Goal: Task Accomplishment & Management: Use online tool/utility

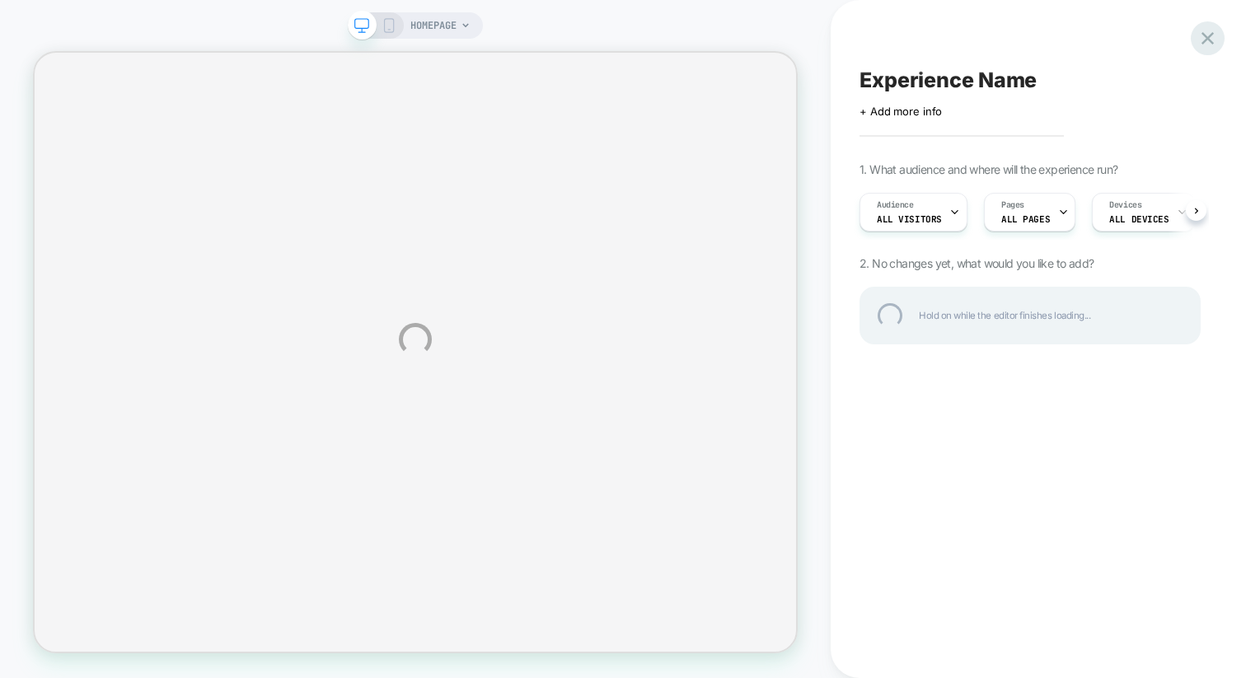
click at [1200, 33] on div at bounding box center [1208, 38] width 34 height 34
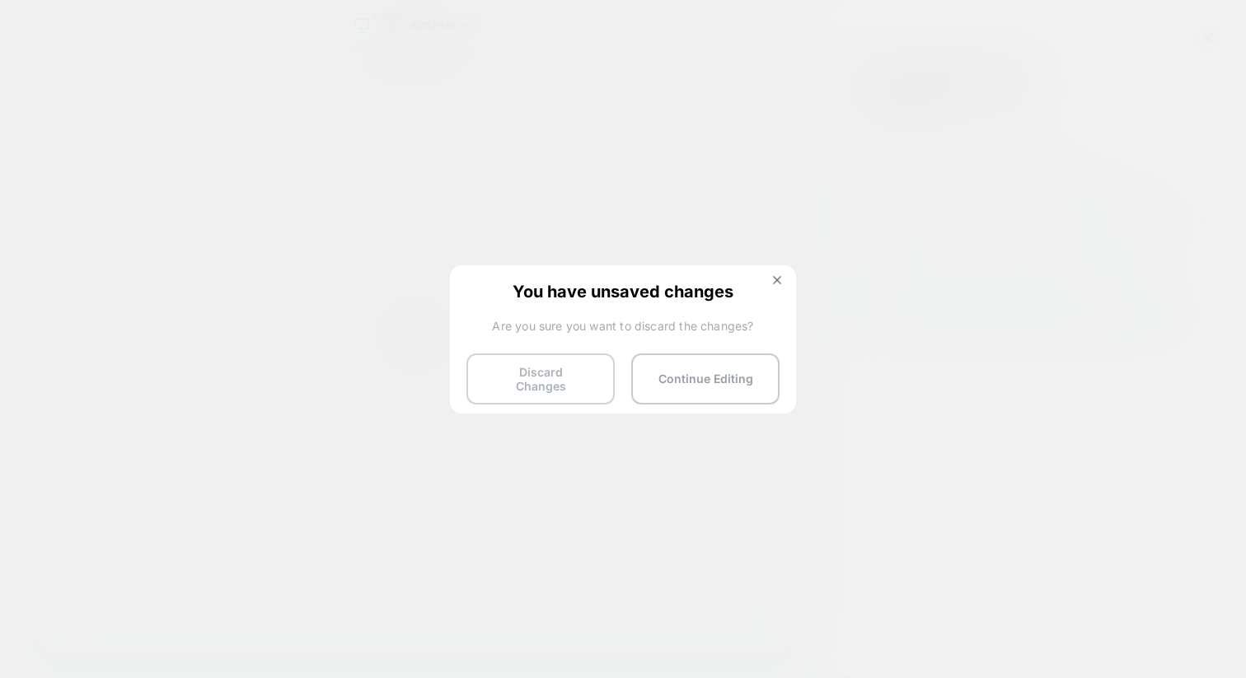
click at [571, 370] on button "Discard Changes" at bounding box center [541, 379] width 148 height 51
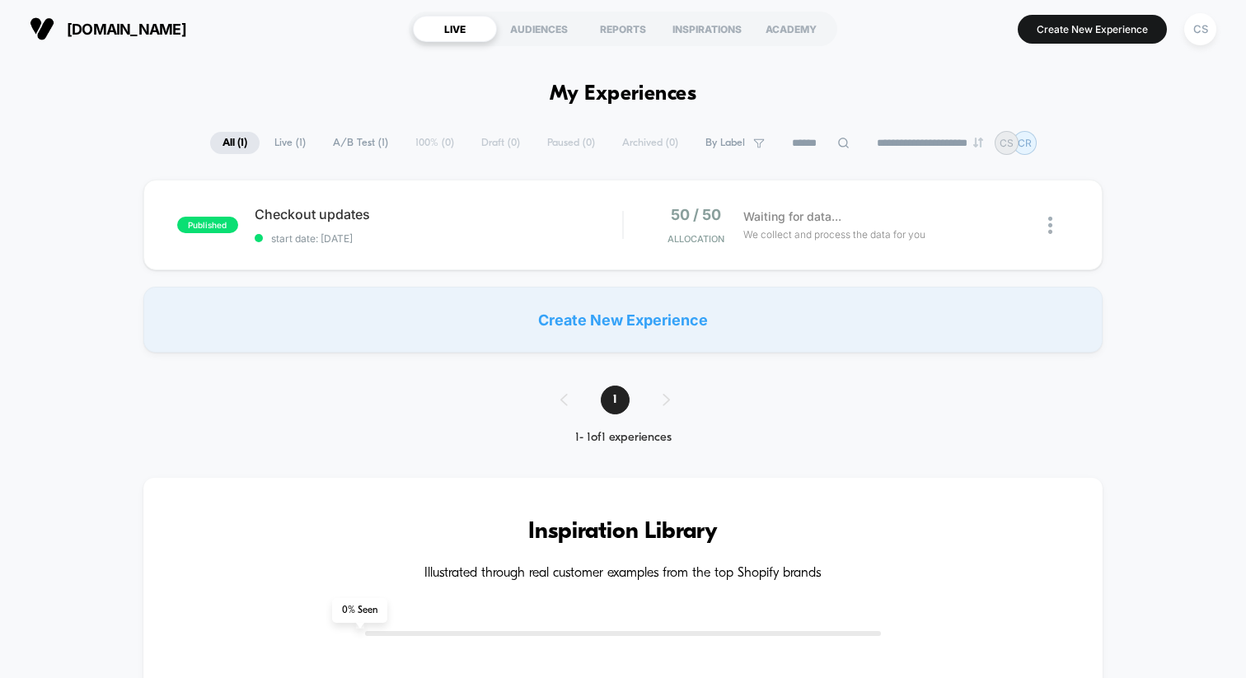
click at [35, 26] on img at bounding box center [42, 28] width 25 height 25
click at [41, 27] on img at bounding box center [42, 28] width 25 height 25
click at [1039, 37] on button "Create New Experience" at bounding box center [1092, 29] width 149 height 29
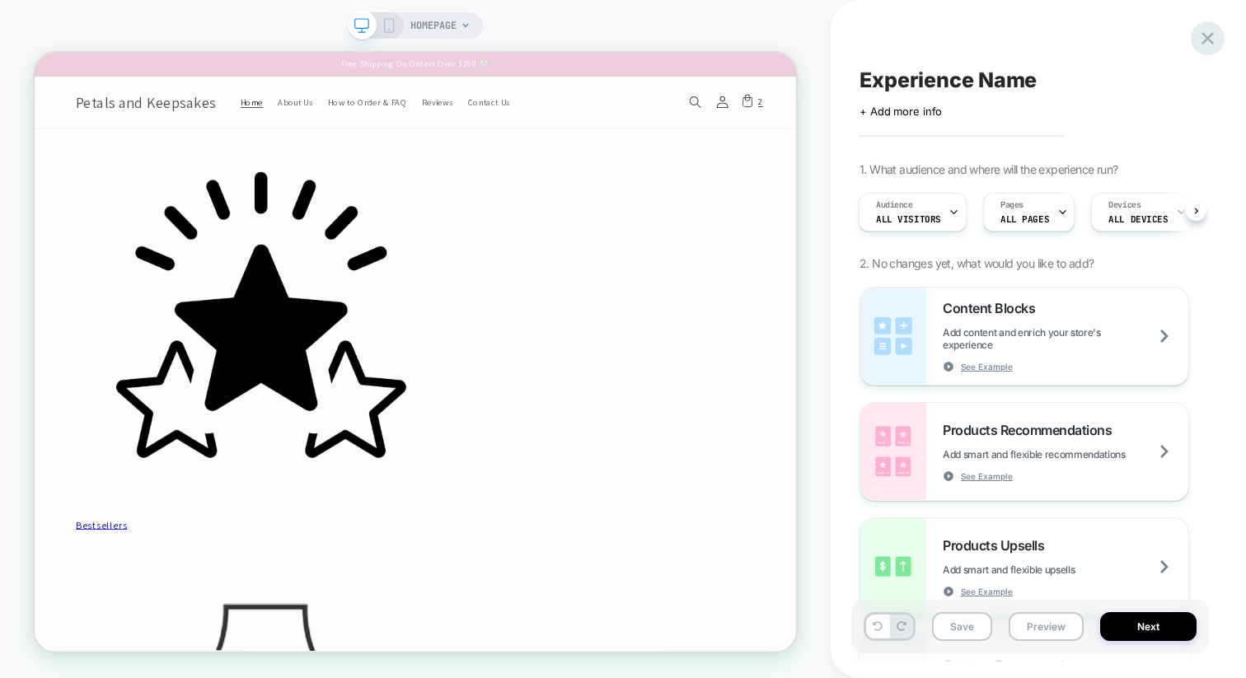
click at [1194, 33] on div at bounding box center [1208, 38] width 34 height 34
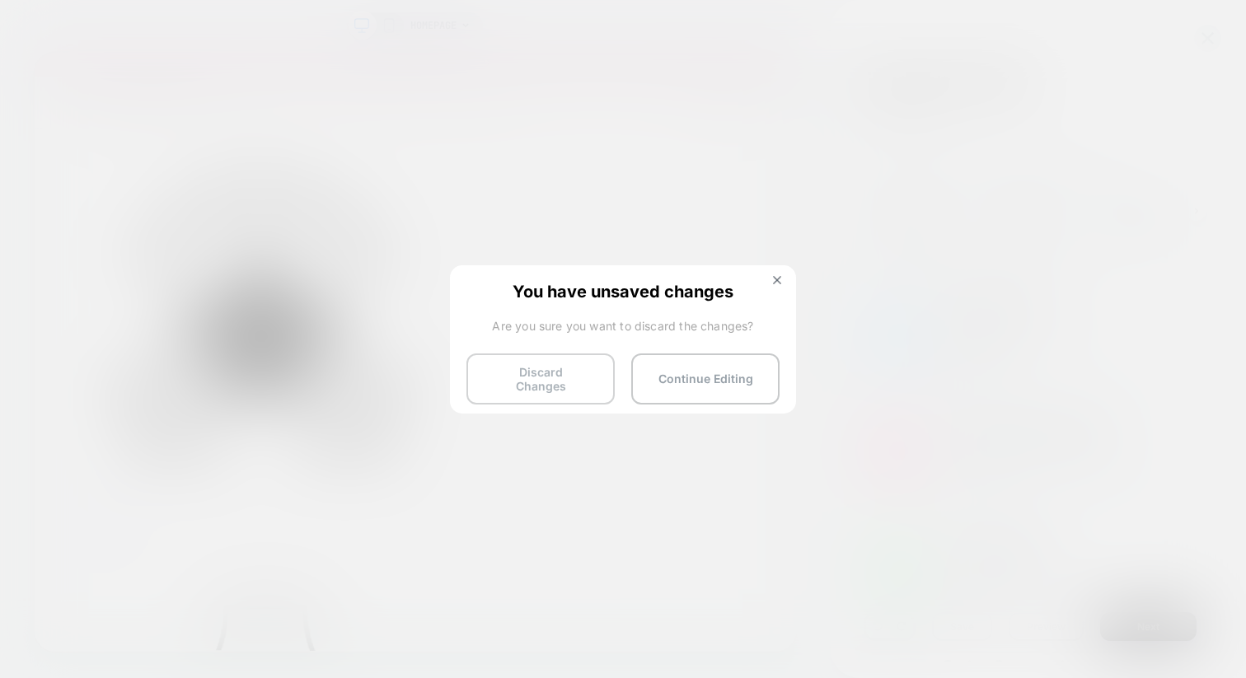
click at [566, 383] on button "Discard Changes" at bounding box center [541, 379] width 148 height 51
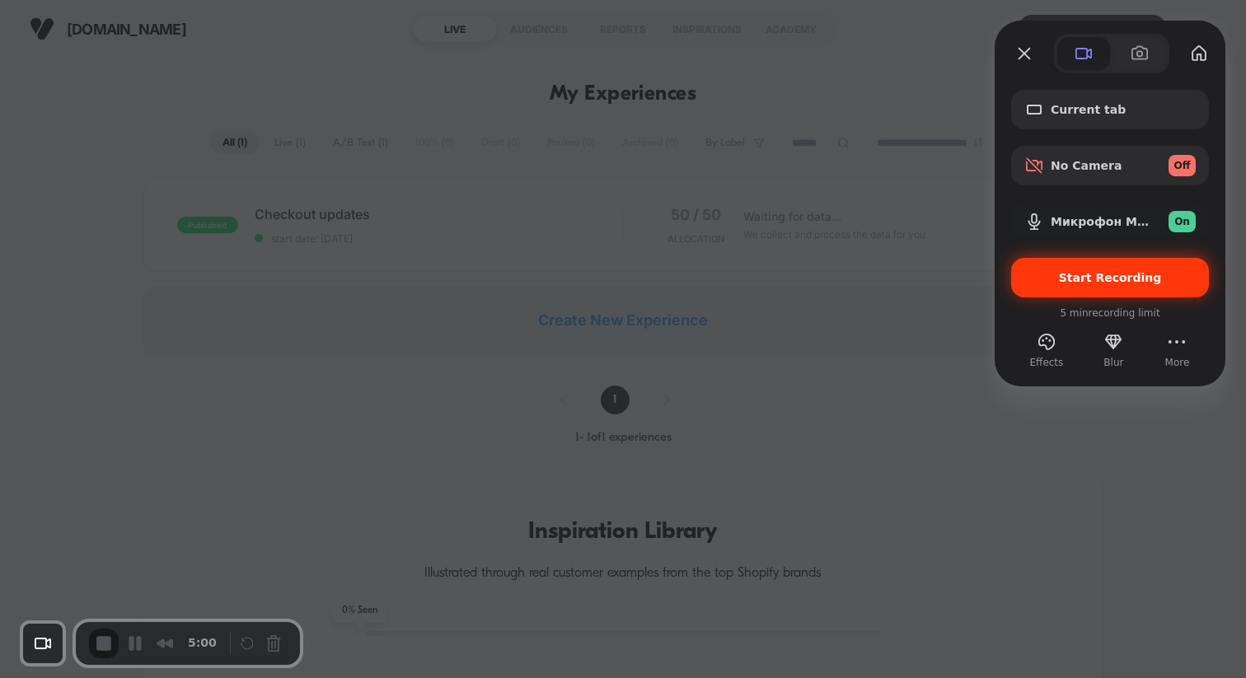
click at [1042, 282] on span "Start Recording" at bounding box center [1110, 277] width 171 height 13
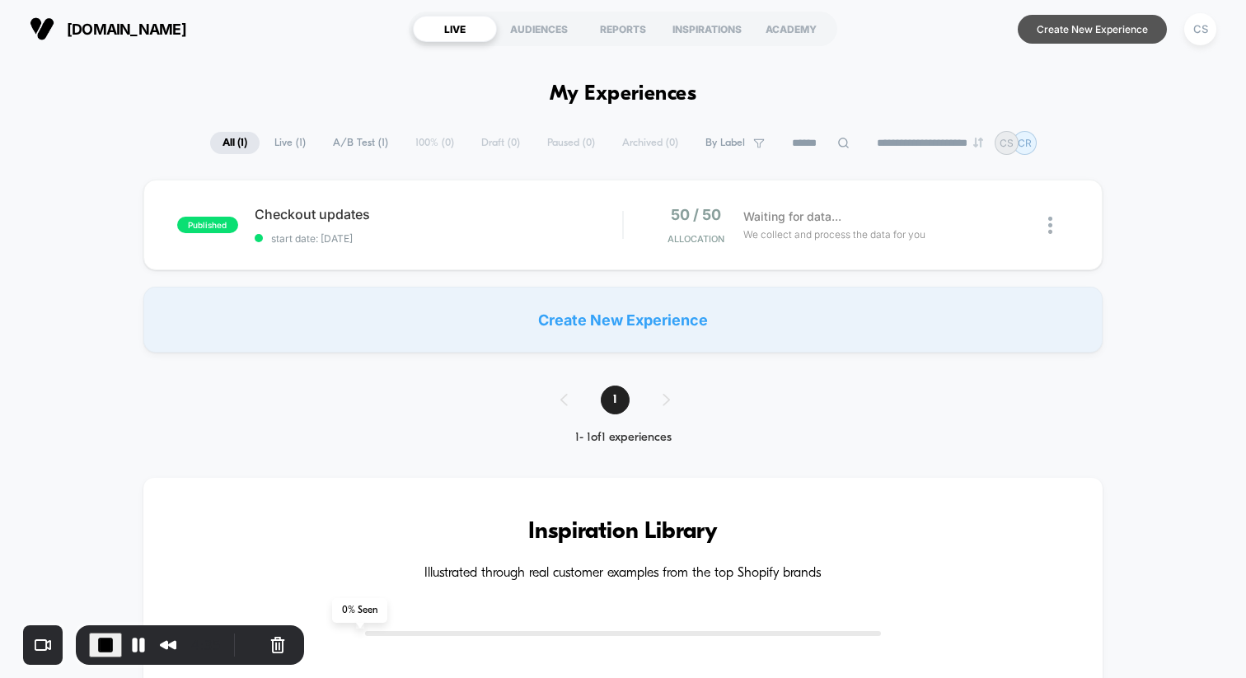
click at [1076, 20] on button "Create New Experience" at bounding box center [1092, 29] width 149 height 29
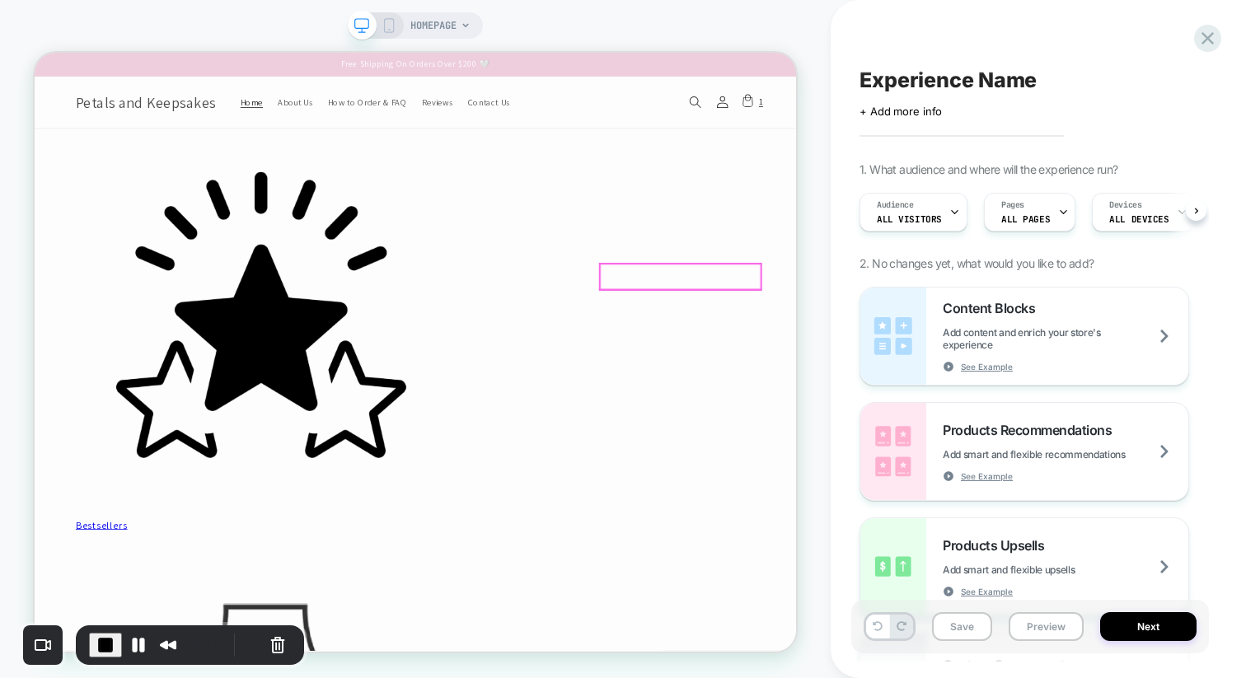
scroll to position [0, 1]
click at [1025, 217] on span "ALL PAGES" at bounding box center [1025, 220] width 49 height 12
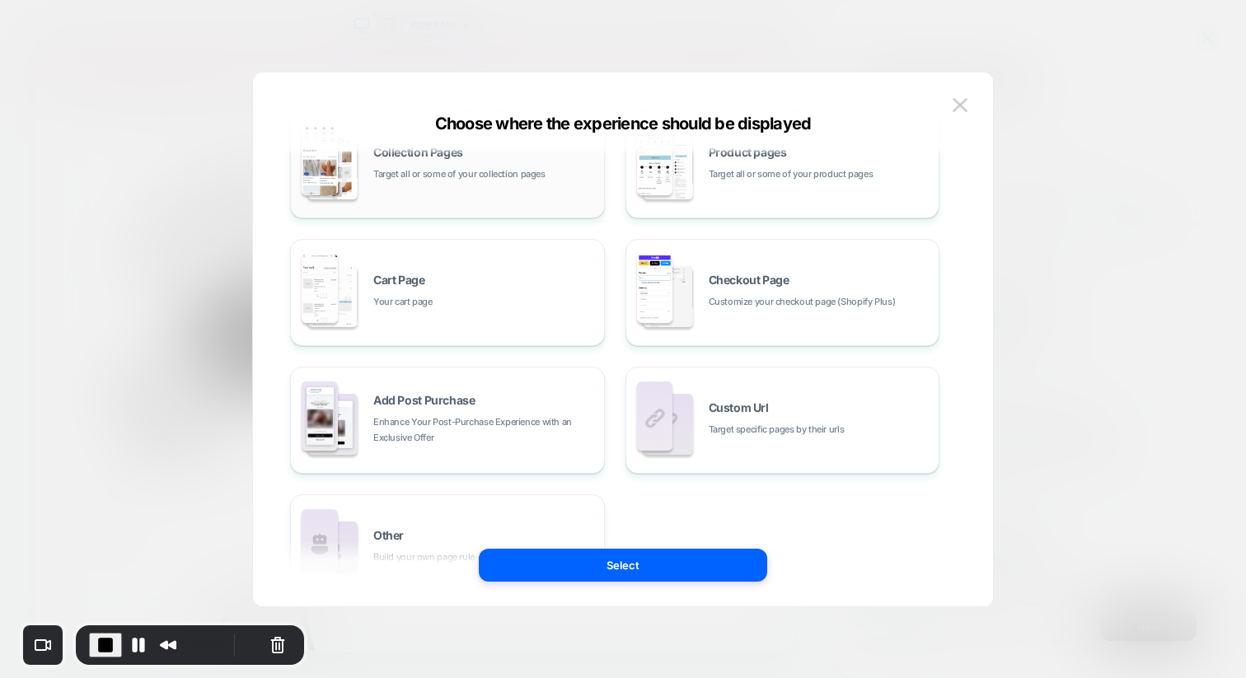
scroll to position [165, 0]
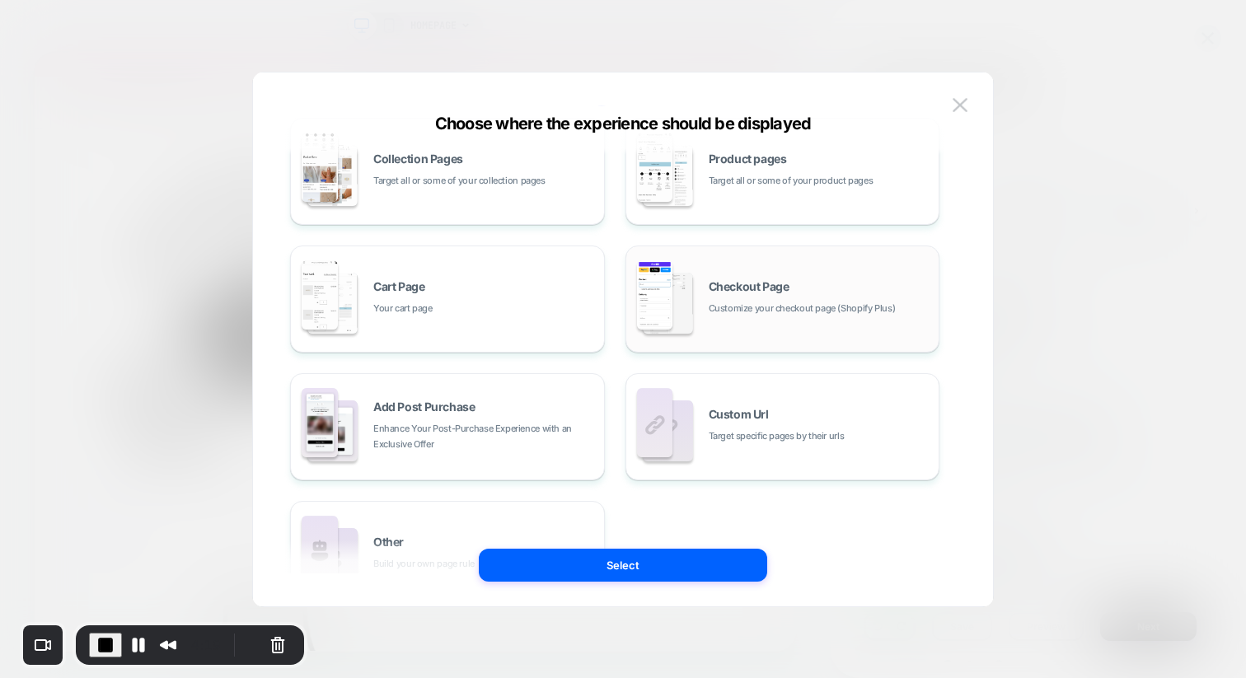
click at [735, 303] on span "Customize your checkout page (Shopify Plus)" at bounding box center [802, 309] width 187 height 16
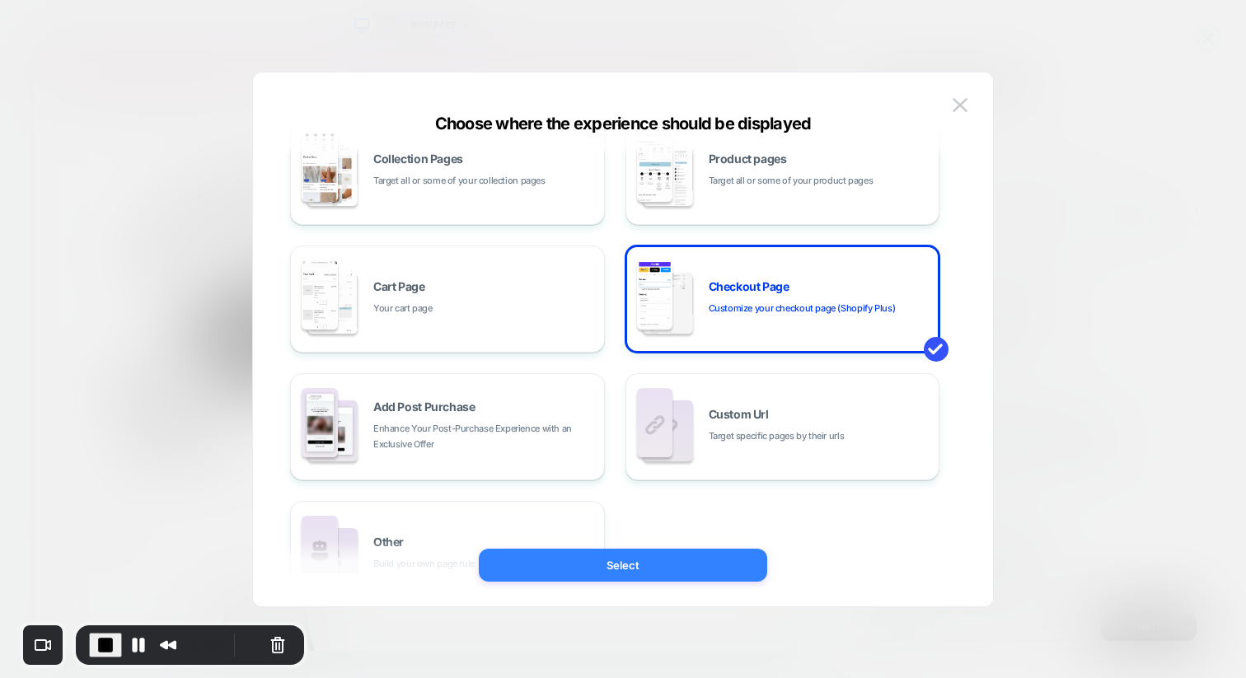
click at [633, 562] on button "Select" at bounding box center [623, 565] width 289 height 33
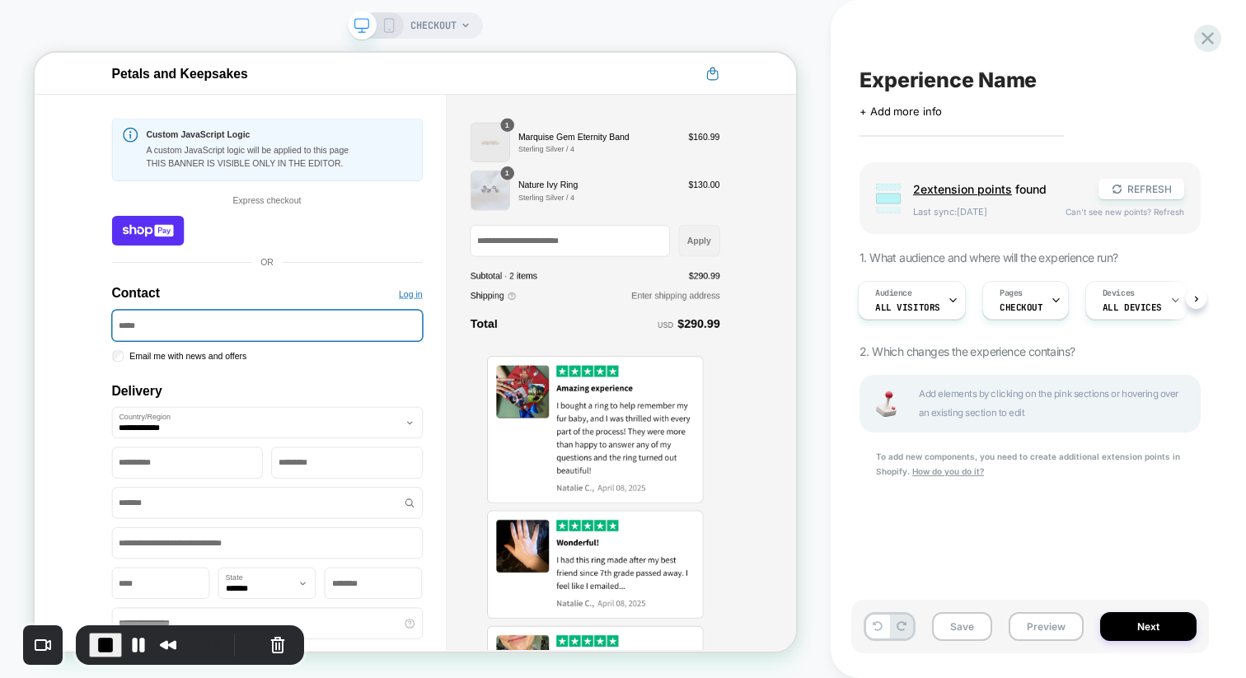
scroll to position [0, 0]
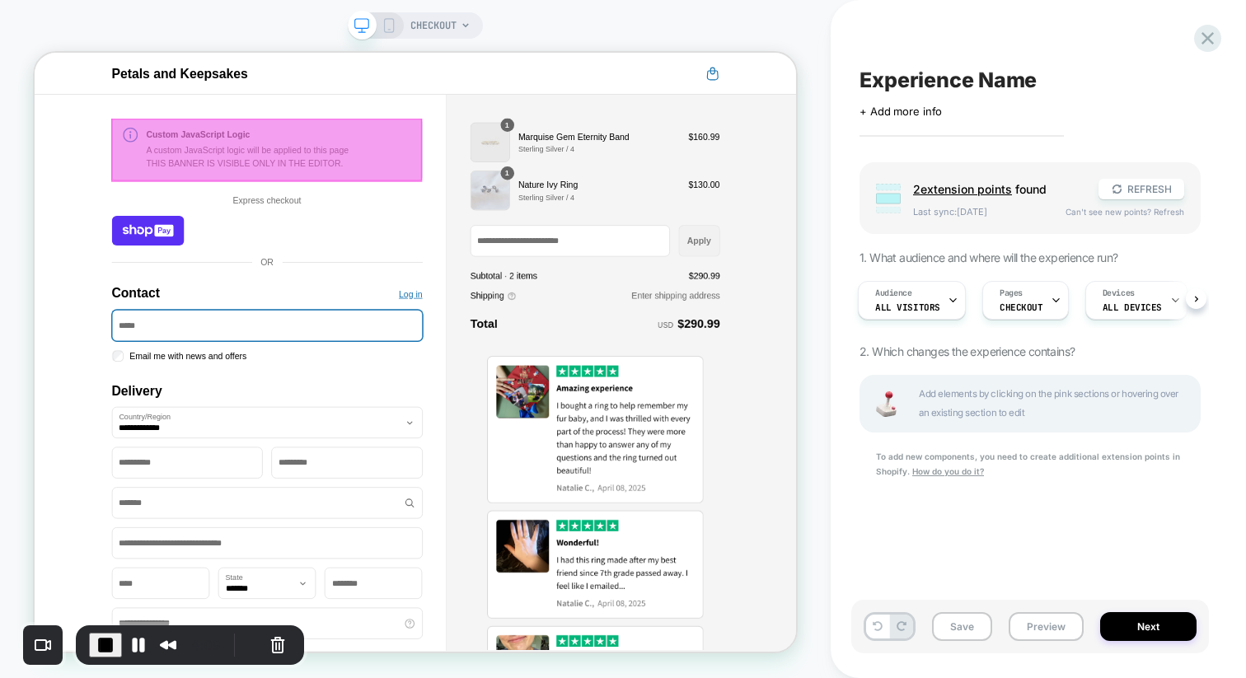
click at [335, 211] on div at bounding box center [344, 182] width 415 height 84
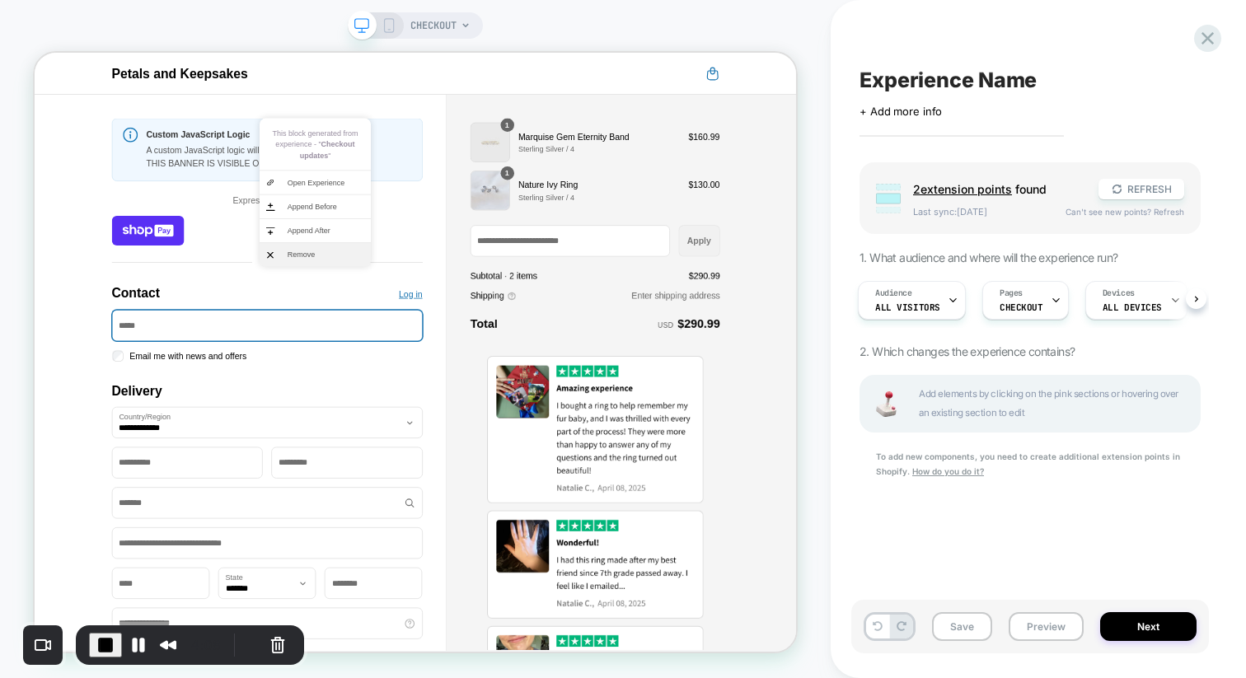
click at [385, 322] on span "Remove" at bounding box center [423, 322] width 103 height 15
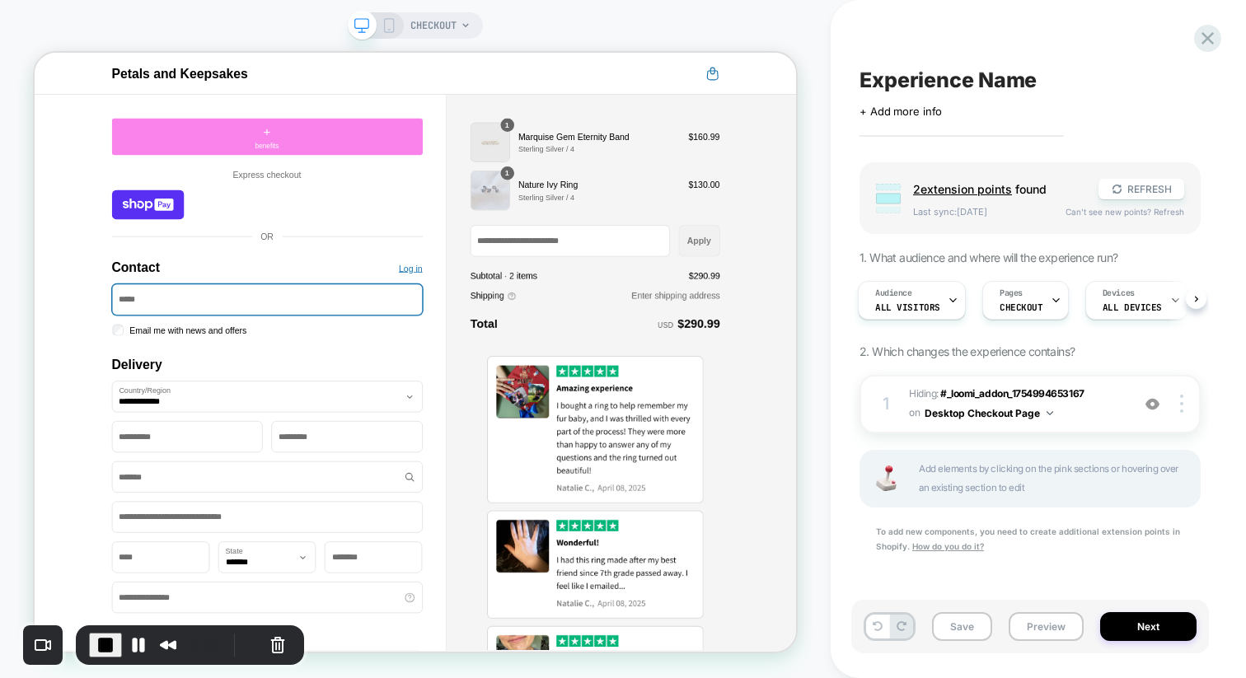
click at [358, 185] on div "+ benefits" at bounding box center [345, 164] width 415 height 49
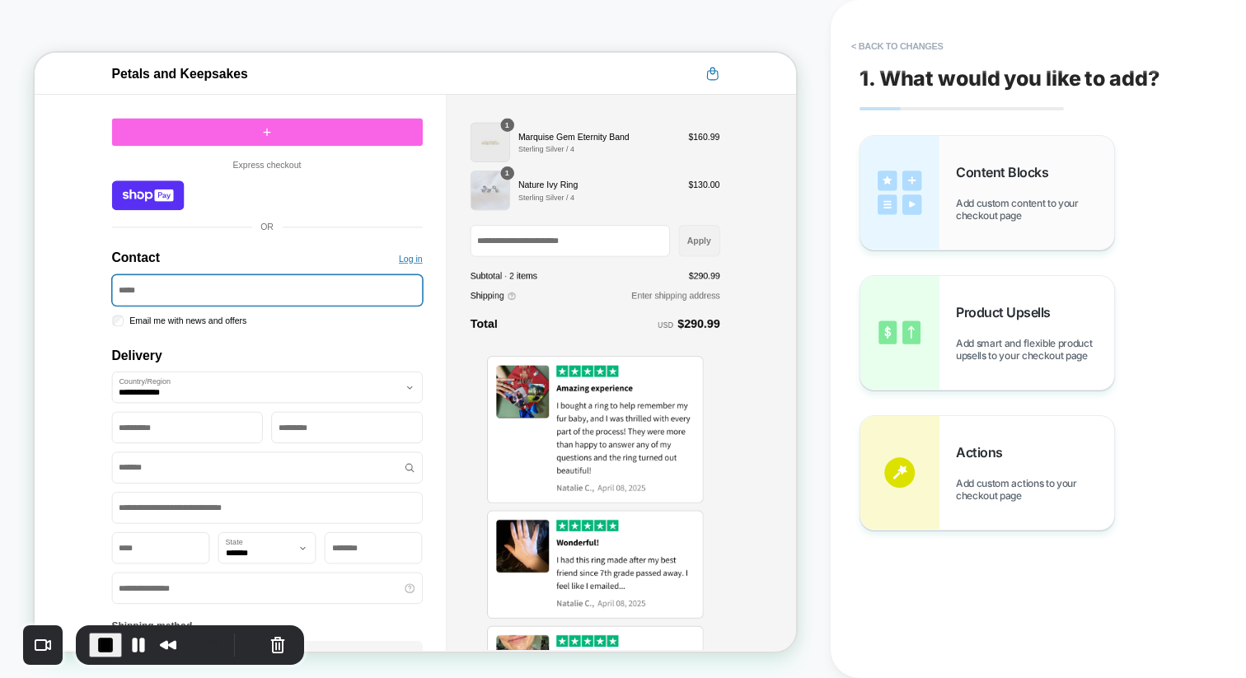
click at [985, 175] on span "Content Blocks" at bounding box center [1006, 172] width 101 height 16
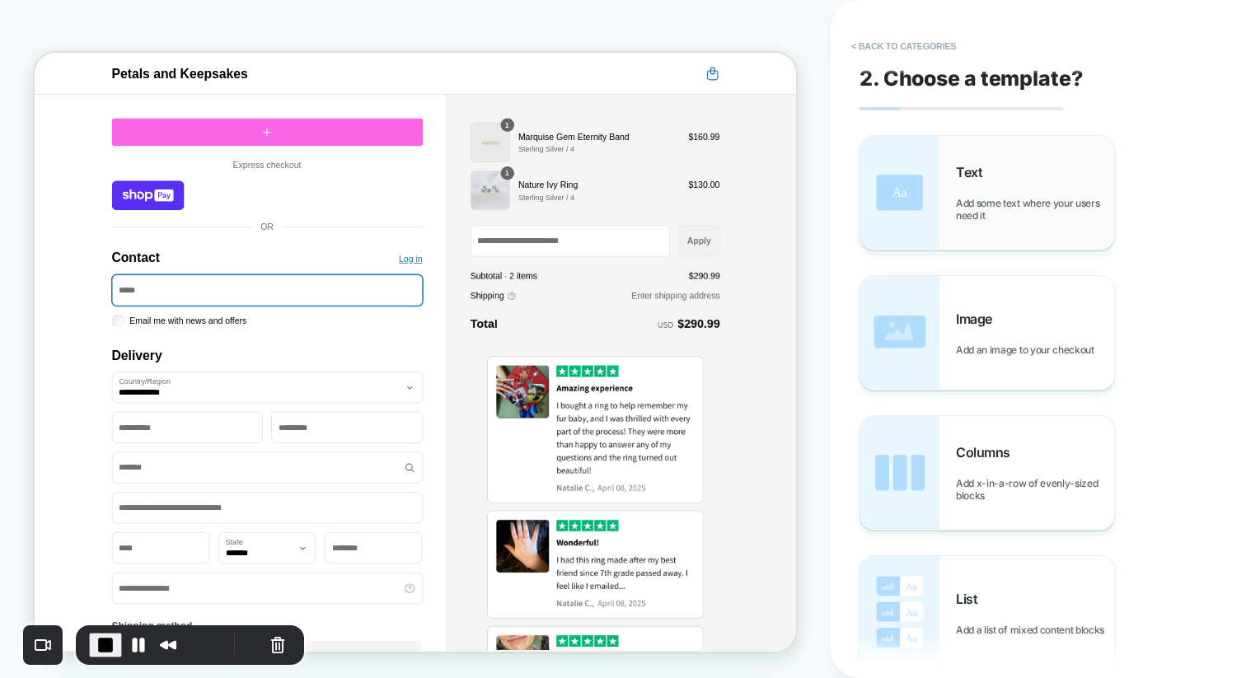
click at [946, 175] on div "Text Add some text where your users need it" at bounding box center [988, 193] width 254 height 114
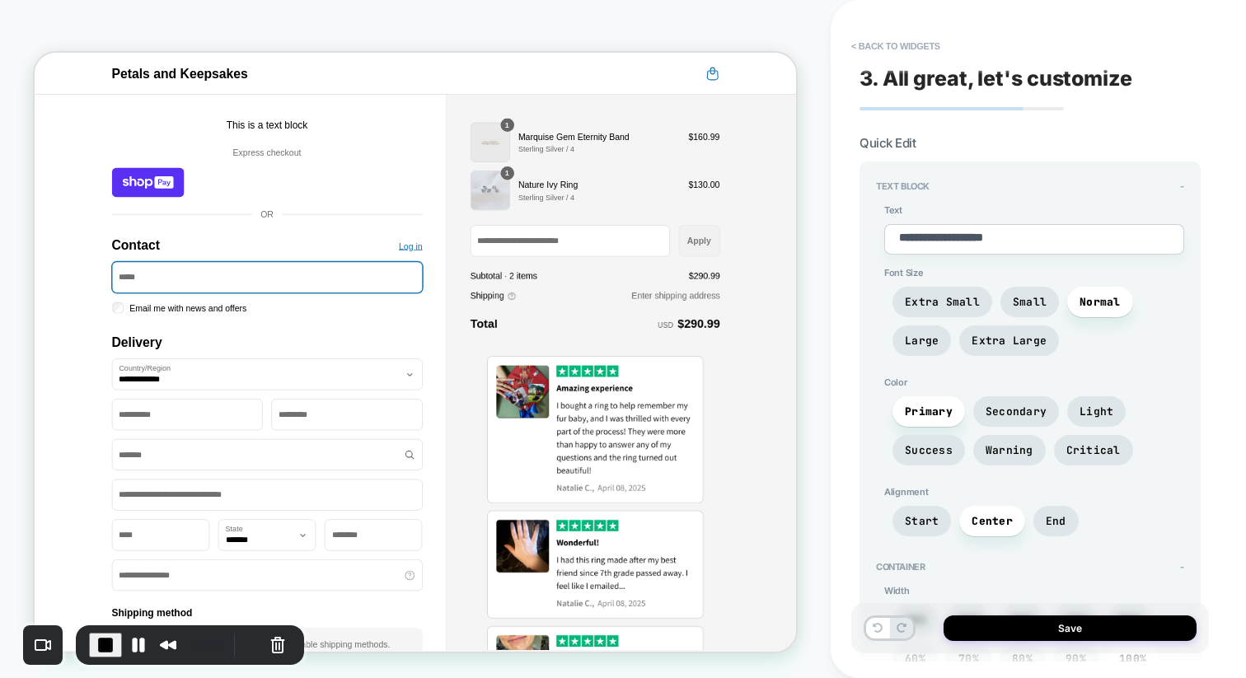
click at [345, 145] on span "This is a text block" at bounding box center [344, 150] width 109 height 14
click at [1059, 633] on button "Save" at bounding box center [1070, 629] width 253 height 26
type textarea "*"
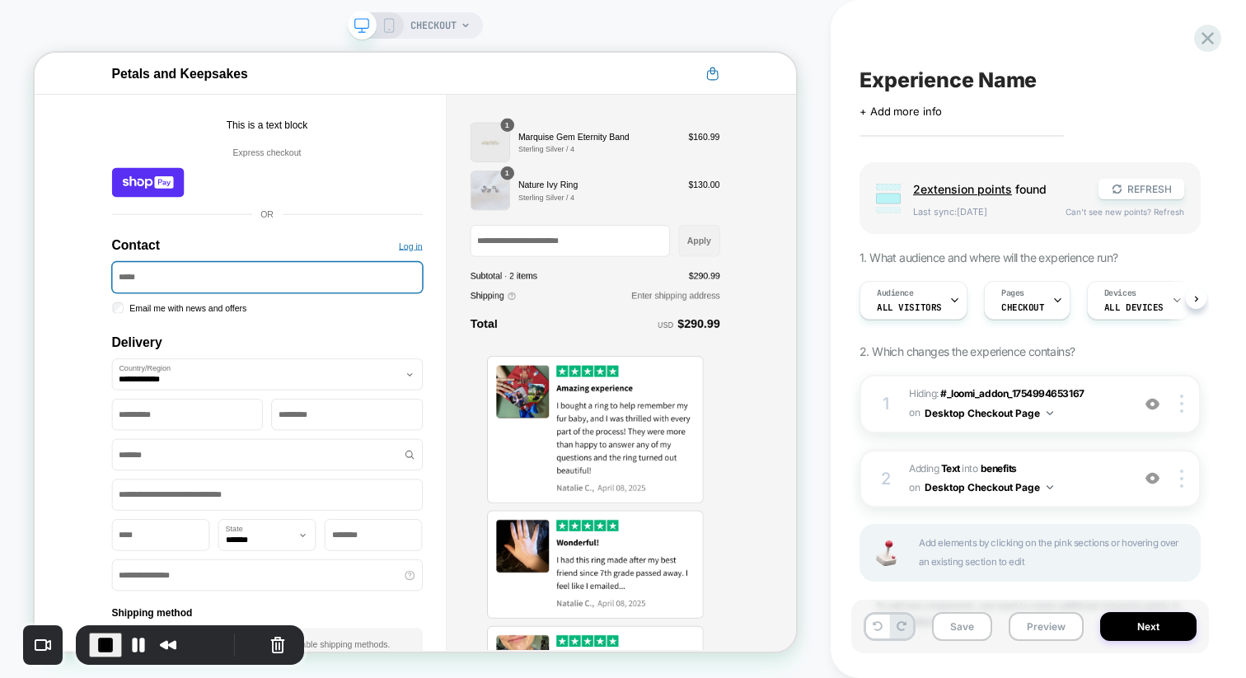
scroll to position [0, 1]
click at [325, 154] on div at bounding box center [344, 150] width 415 height 20
click at [350, 218] on li "Append After" at bounding box center [380, 219] width 111 height 31
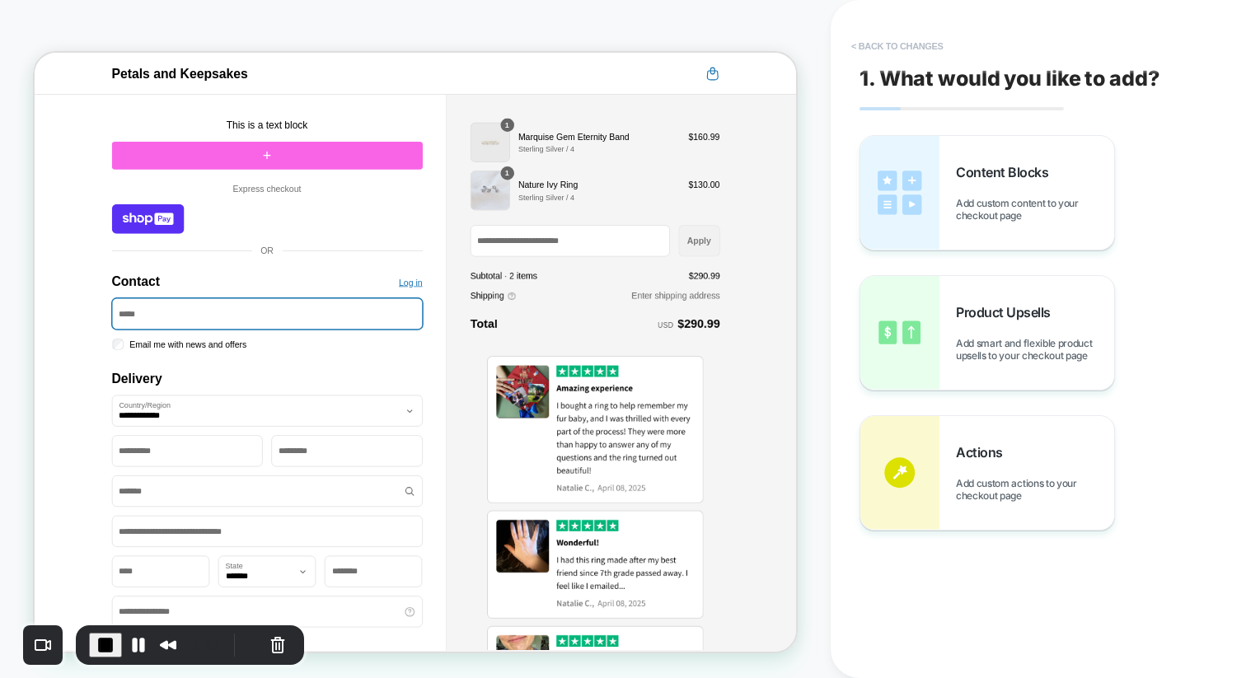
click at [904, 55] on button "< Back to changes" at bounding box center [897, 46] width 109 height 26
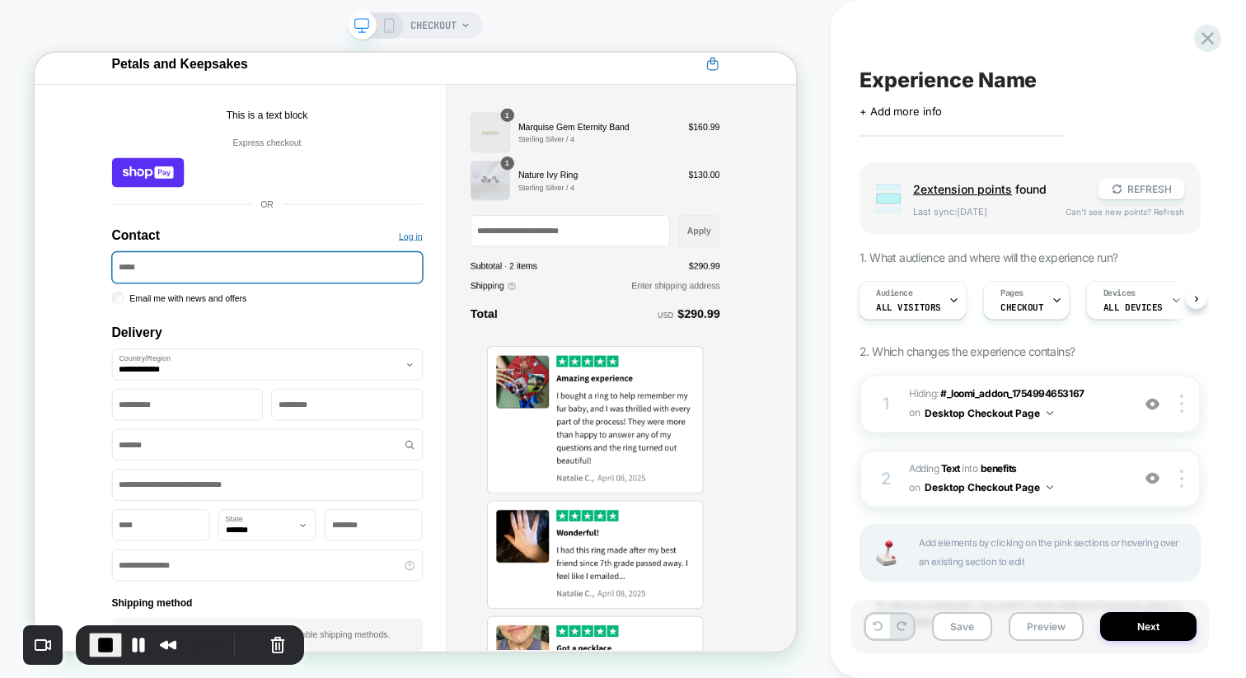
scroll to position [0, 0]
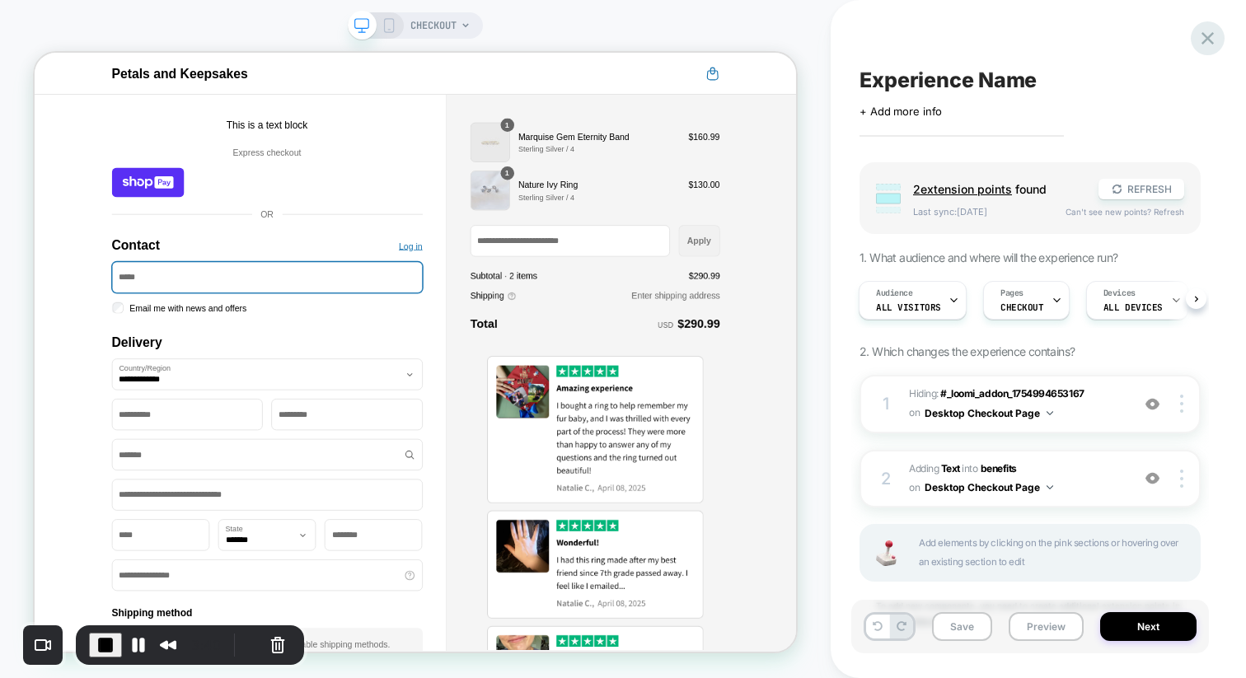
click at [1205, 43] on icon at bounding box center [1208, 38] width 22 height 22
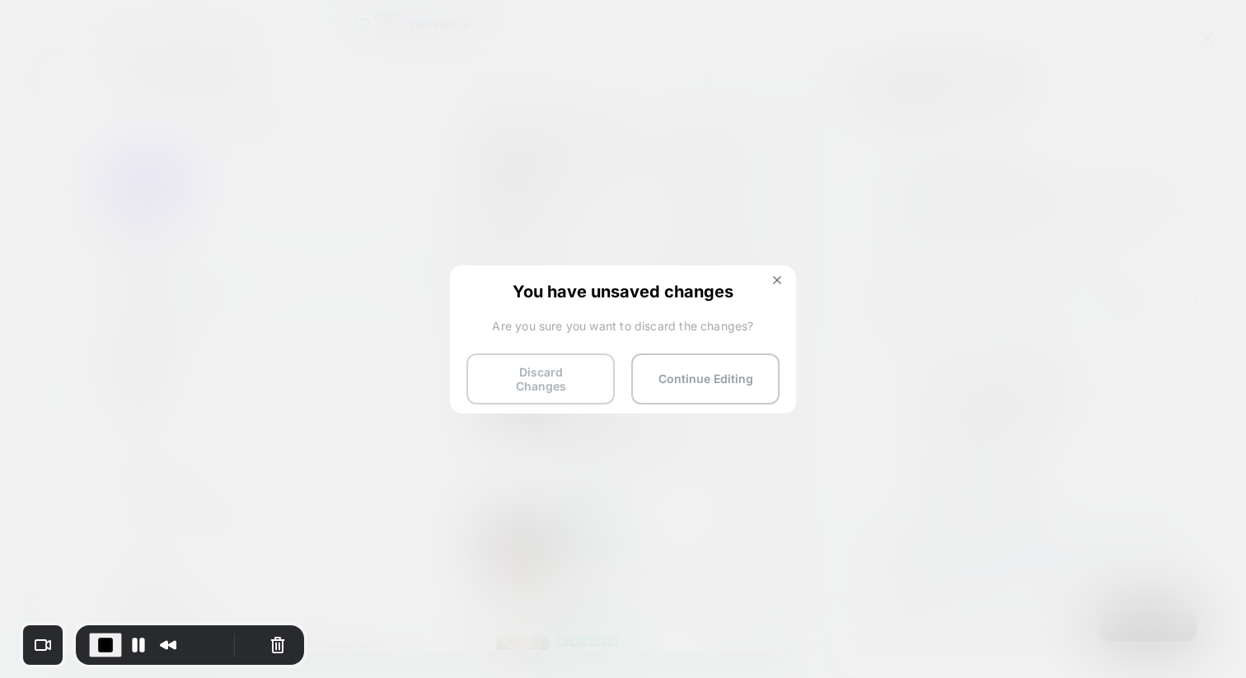
click at [526, 381] on button "Discard Changes" at bounding box center [541, 379] width 148 height 51
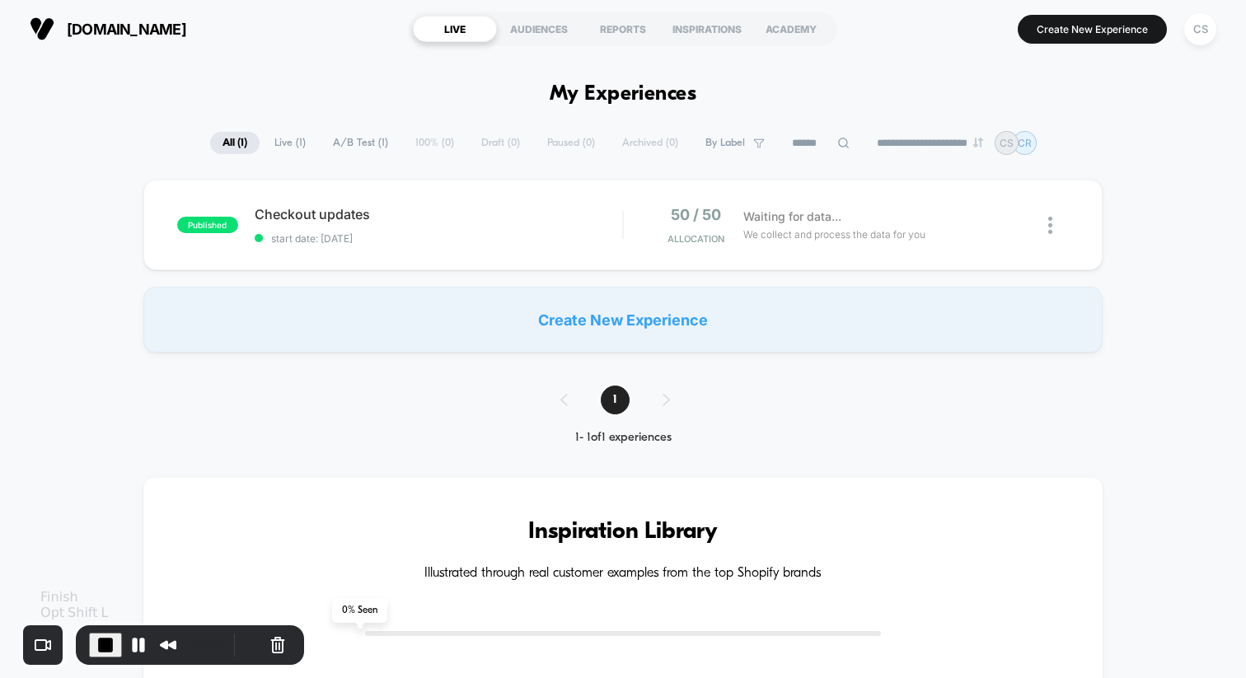
click at [111, 636] on span "End Recording" at bounding box center [106, 646] width 20 height 20
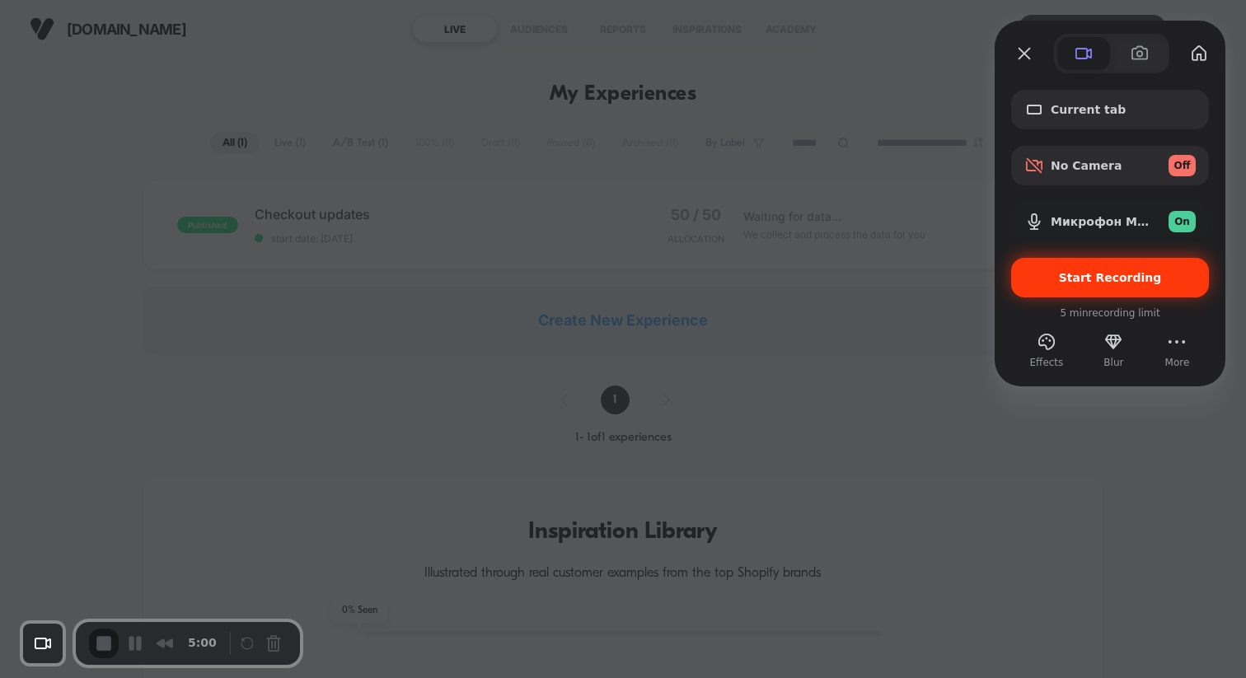
click at [1075, 272] on span "Start Recording" at bounding box center [1110, 277] width 103 height 13
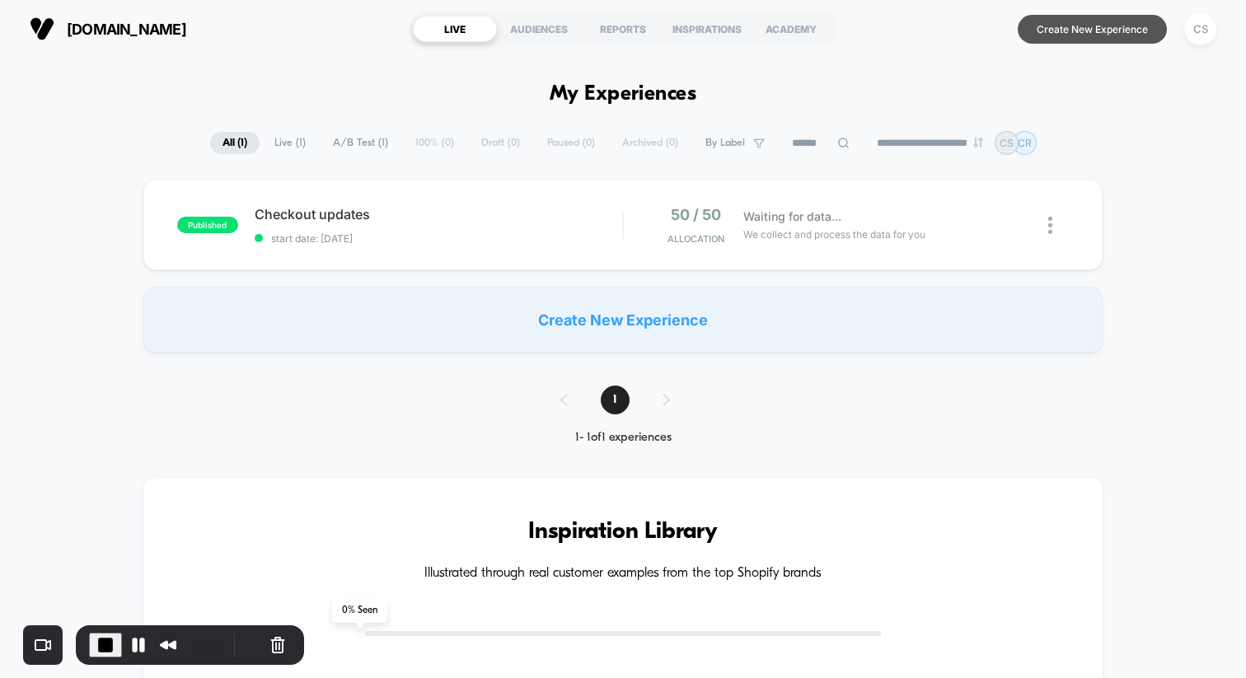
click at [1091, 33] on button "Create New Experience" at bounding box center [1092, 29] width 149 height 29
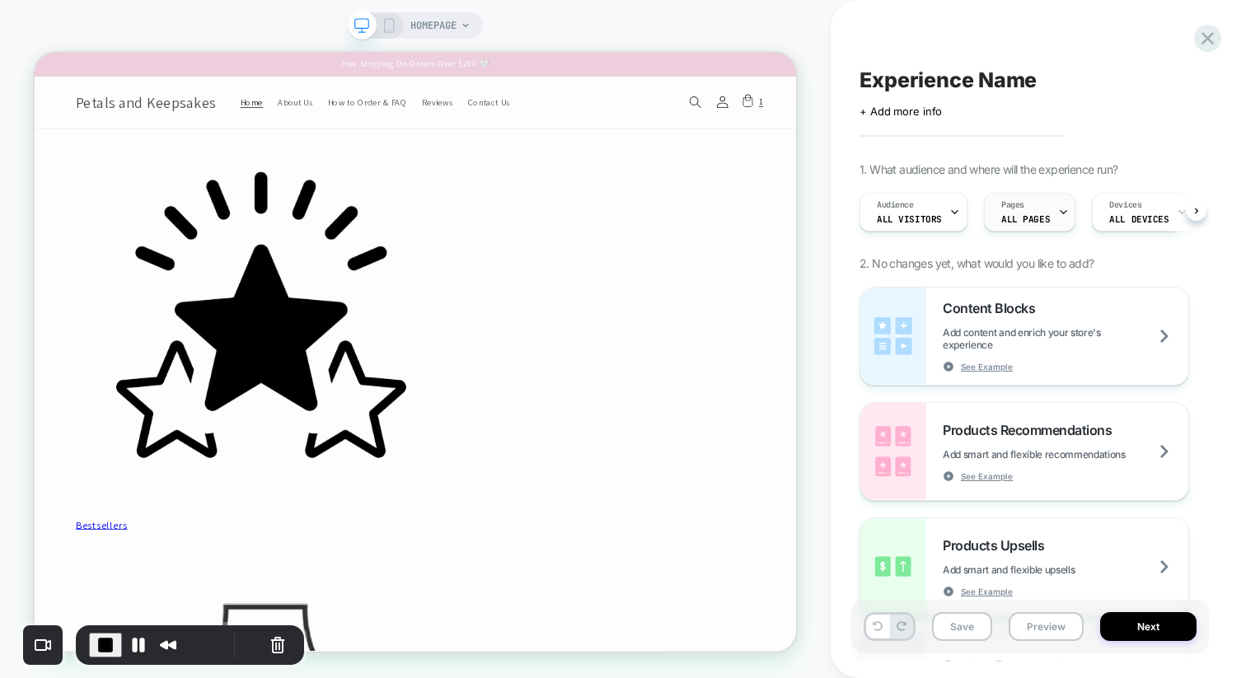
scroll to position [0, 1]
click at [1006, 215] on span "ALL PAGES" at bounding box center [1025, 220] width 49 height 12
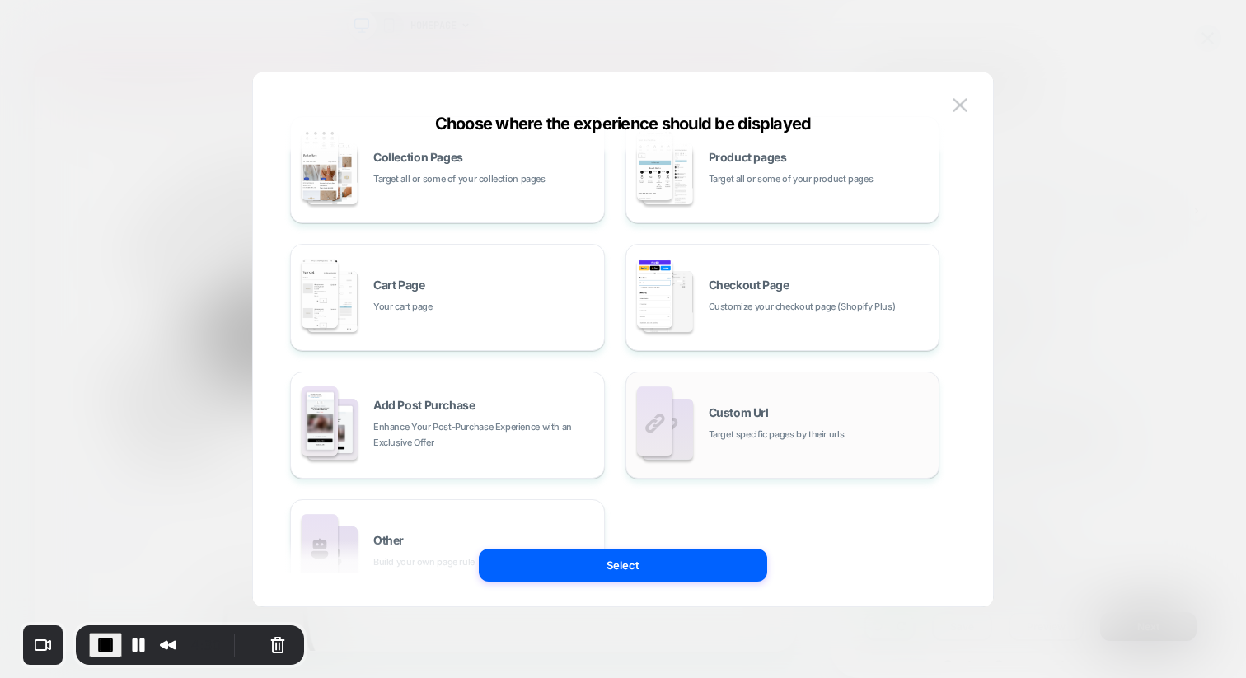
scroll to position [164, 0]
click at [717, 293] on span "Checkout Page" at bounding box center [749, 288] width 81 height 12
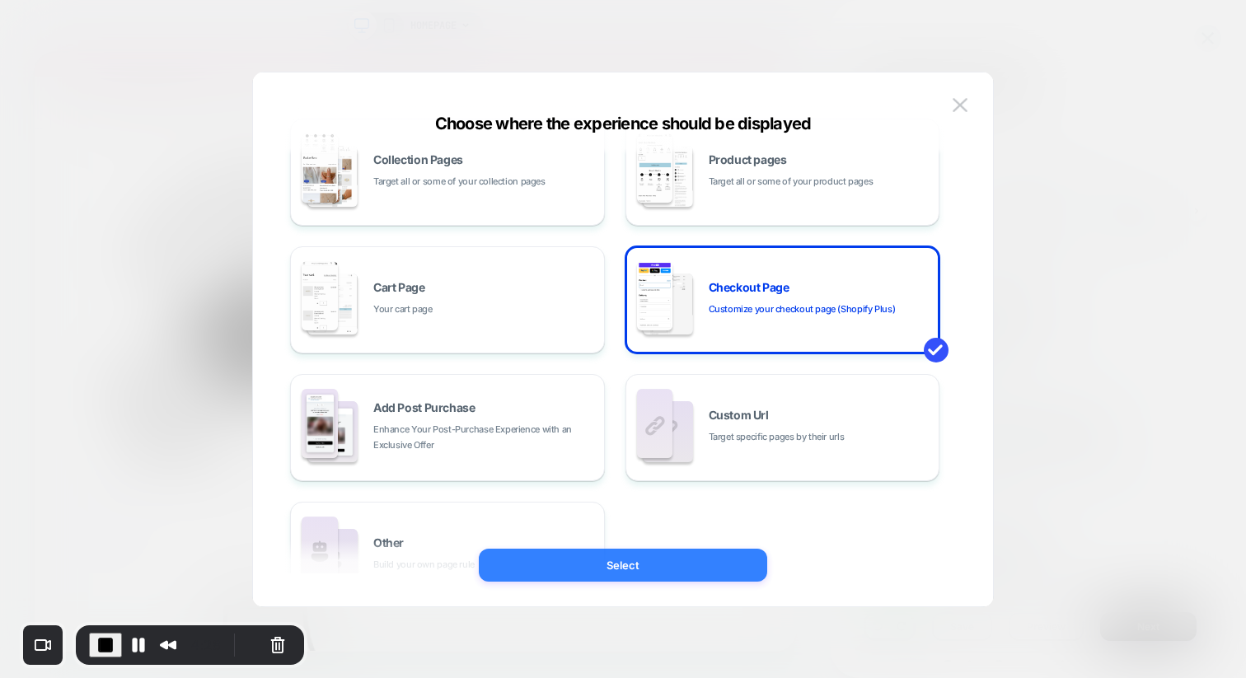
click at [552, 573] on button "Select" at bounding box center [623, 565] width 289 height 33
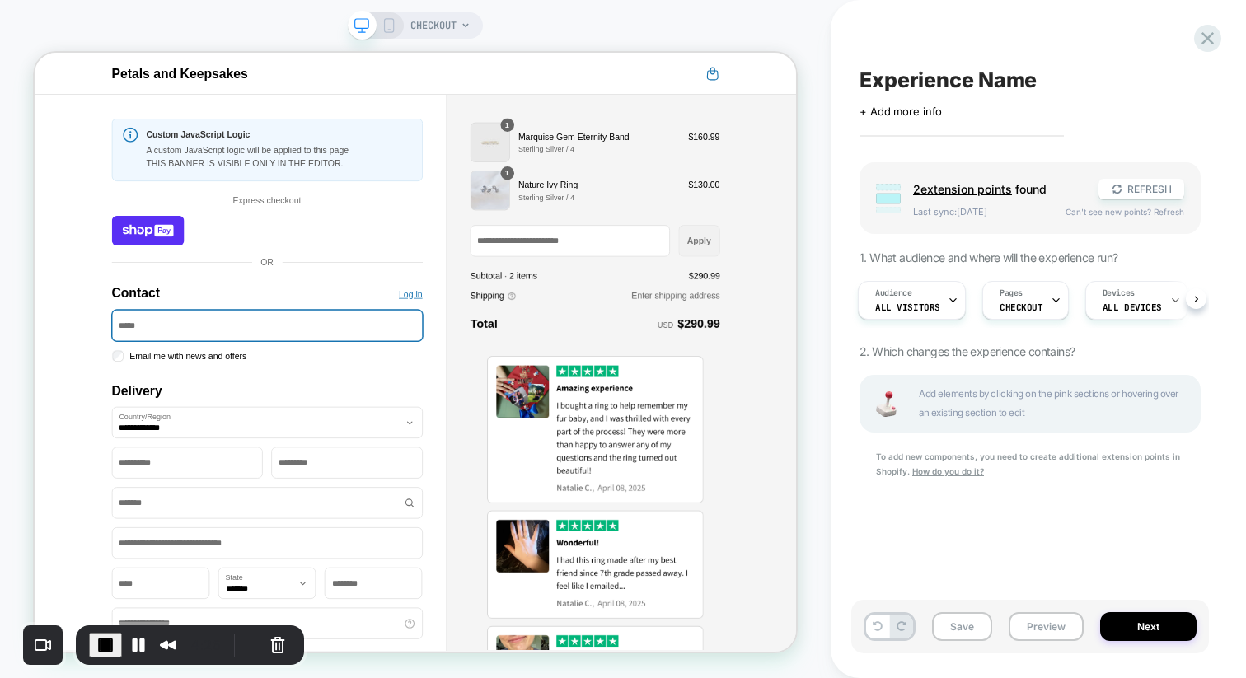
scroll to position [0, 0]
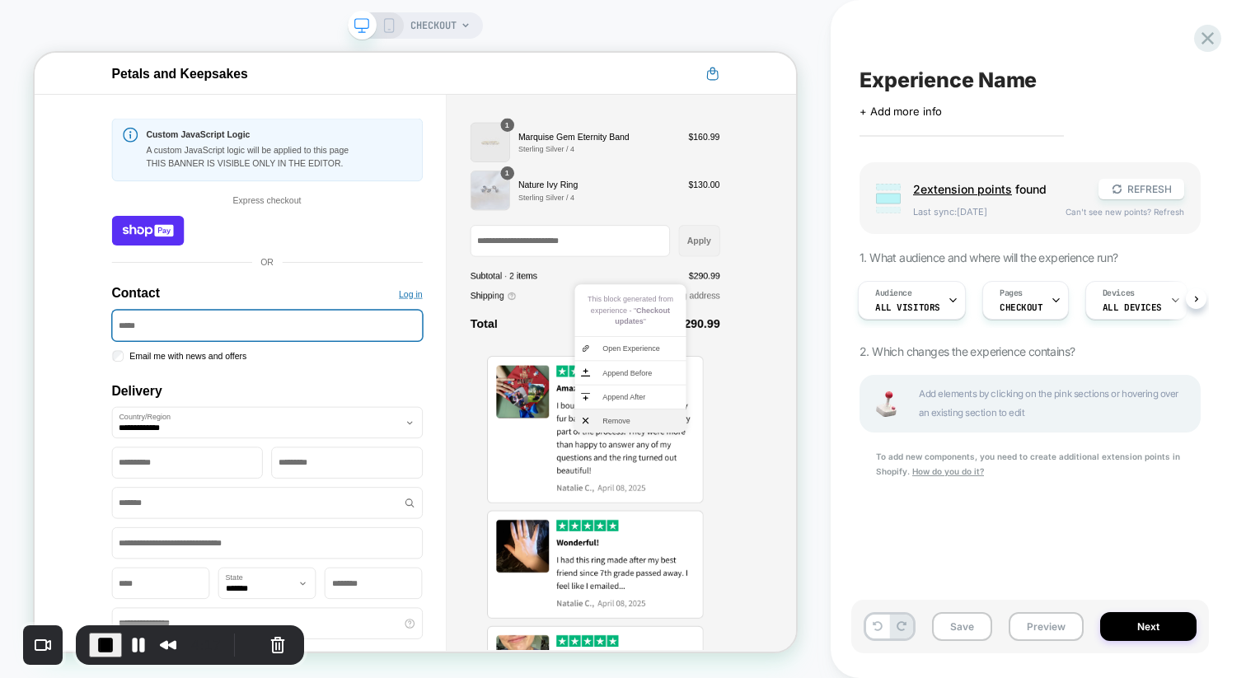
click at [780, 545] on li "Remove" at bounding box center [829, 543] width 148 height 31
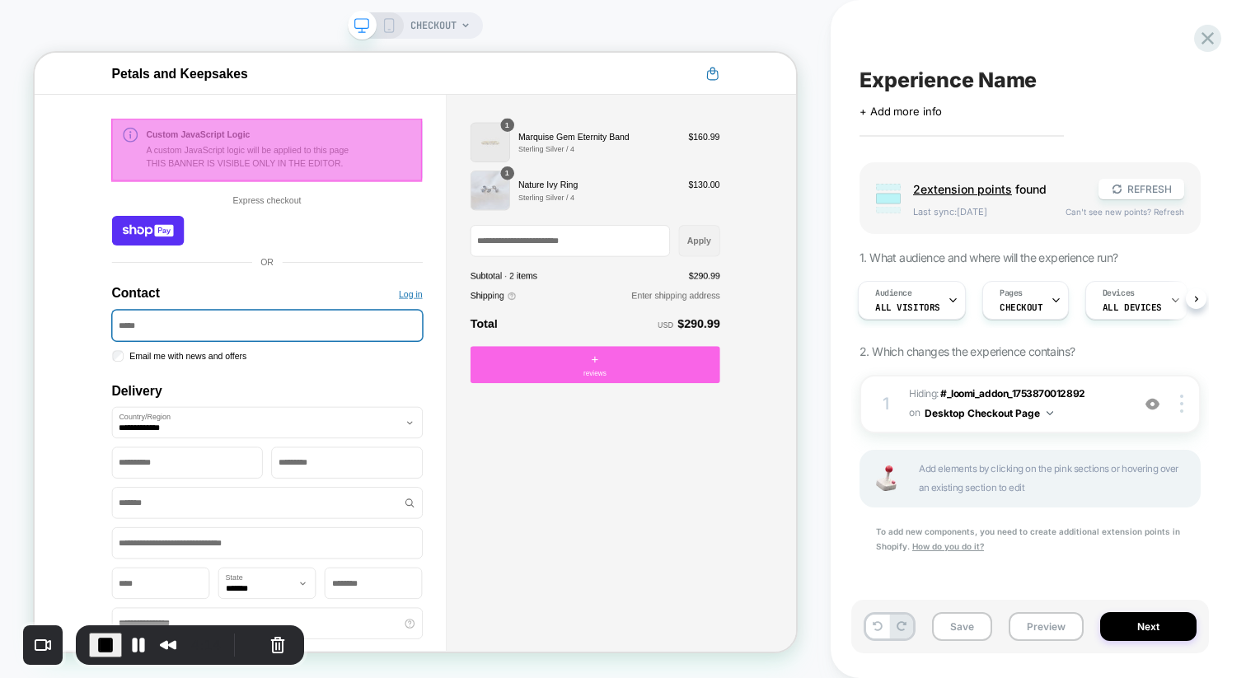
click at [353, 169] on div at bounding box center [344, 182] width 415 height 84
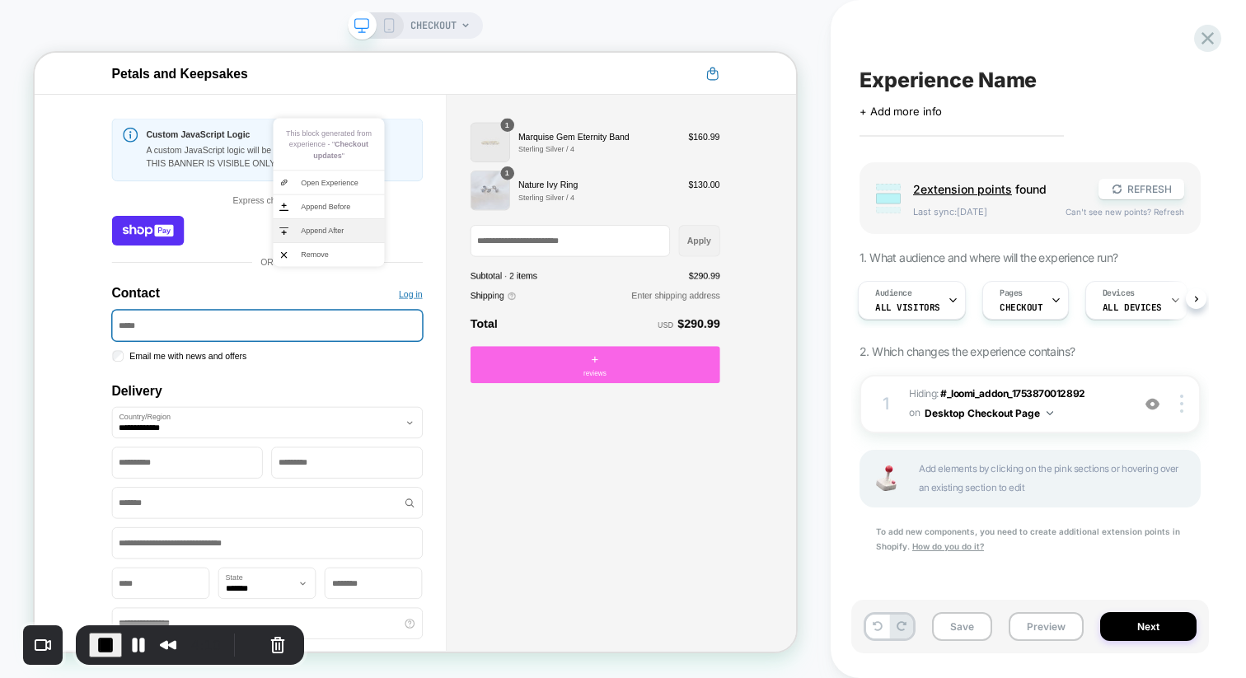
click at [397, 292] on span "Append After" at bounding box center [441, 290] width 103 height 15
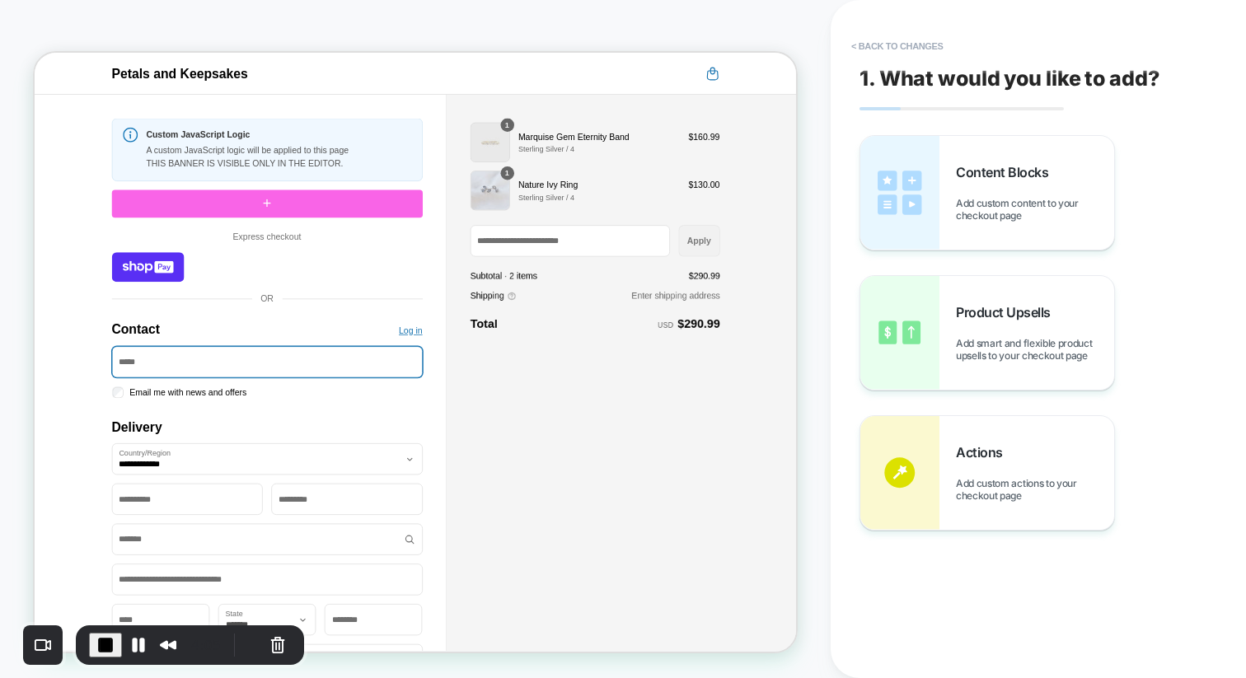
click at [435, 250] on div "Contact" at bounding box center [345, 254] width 415 height 37
click at [908, 54] on button "< Back to changes" at bounding box center [897, 46] width 109 height 26
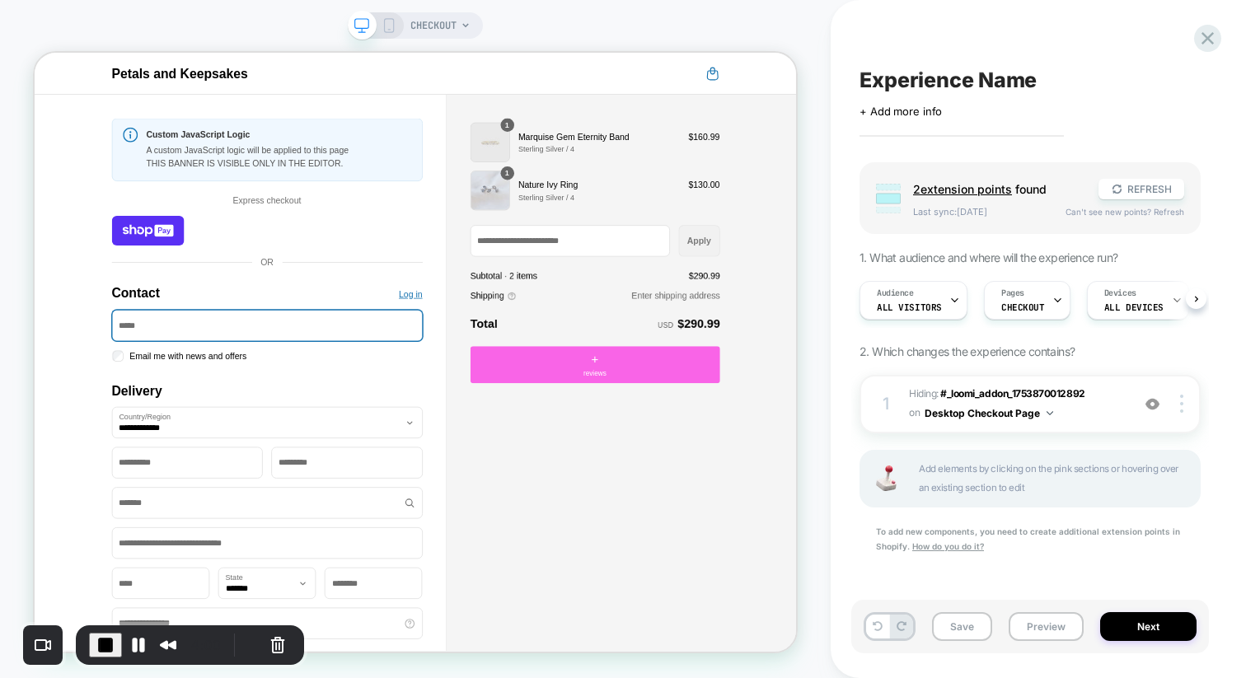
scroll to position [0, 1]
click at [397, 27] on div "CHECKOUT" at bounding box center [415, 25] width 135 height 26
click at [393, 27] on icon at bounding box center [389, 25] width 15 height 15
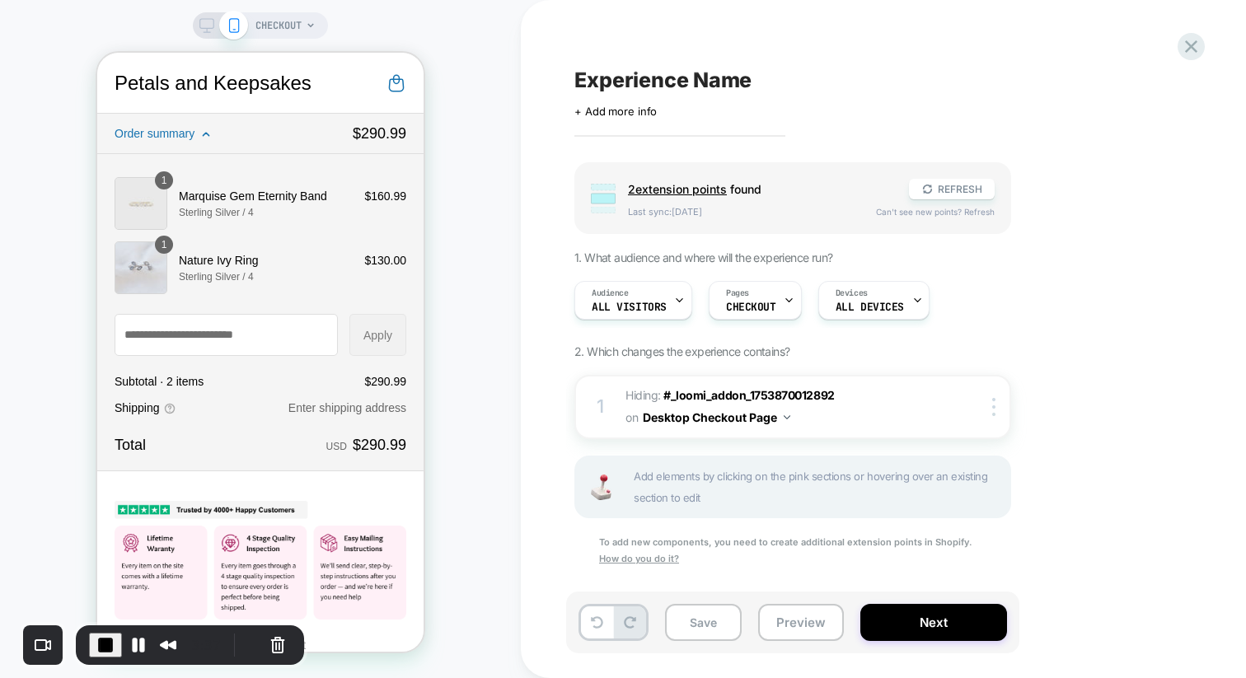
click at [204, 19] on rect at bounding box center [207, 23] width 14 height 9
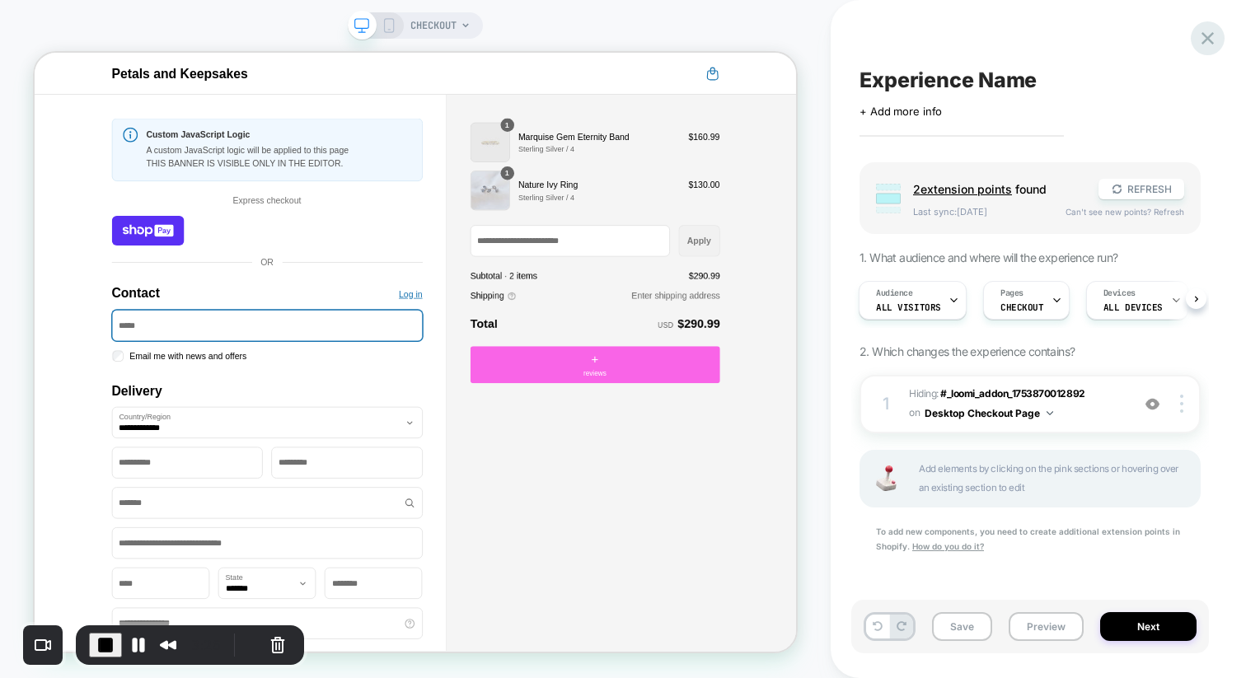
click at [1209, 35] on icon at bounding box center [1208, 38] width 22 height 22
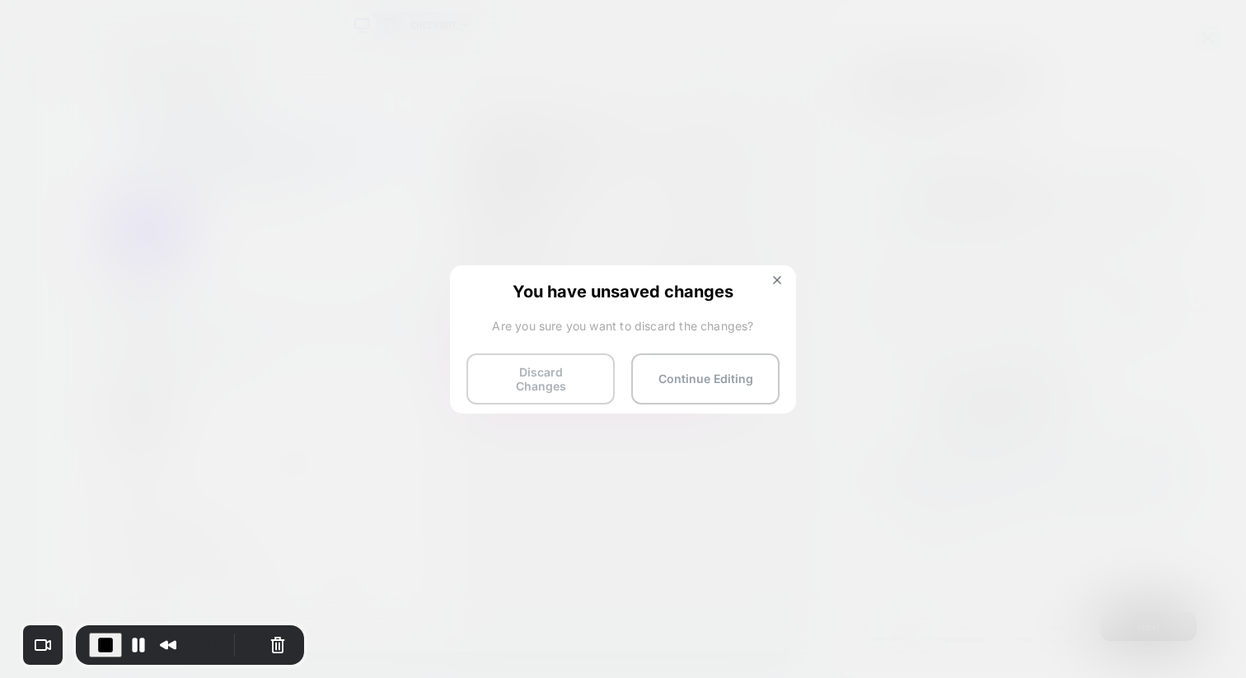
click at [562, 378] on button "Discard Changes" at bounding box center [541, 379] width 148 height 51
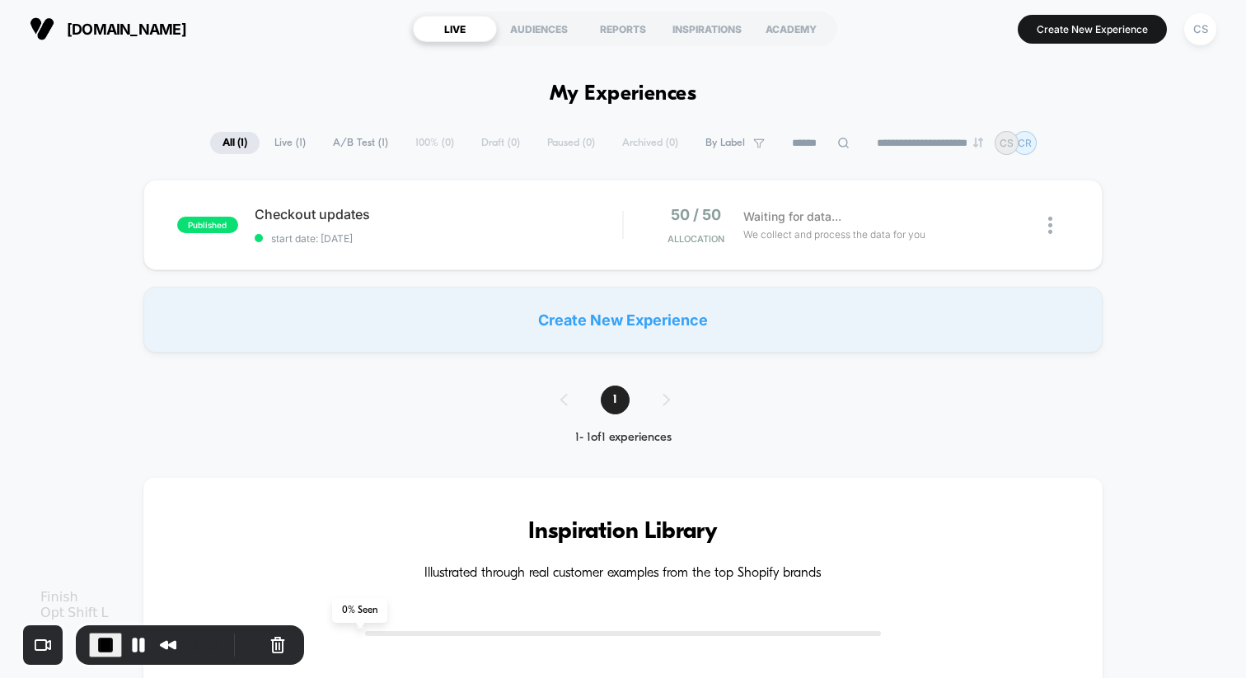
click at [102, 640] on span "End Recording" at bounding box center [106, 646] width 20 height 20
